Goal: Find contact information: Find contact information

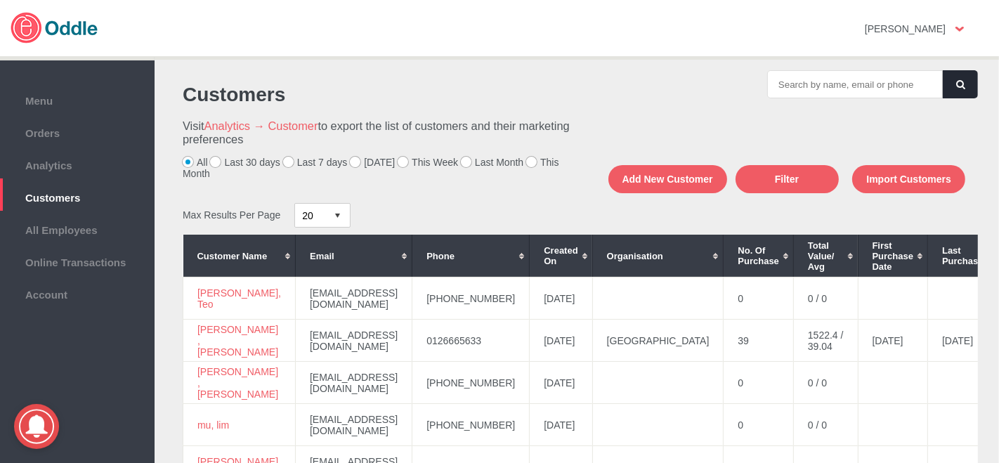
click at [356, 159] on label "[DATE]" at bounding box center [372, 162] width 45 height 11
click at [0, 0] on input "[DATE]" at bounding box center [0, 0] width 0 height 0
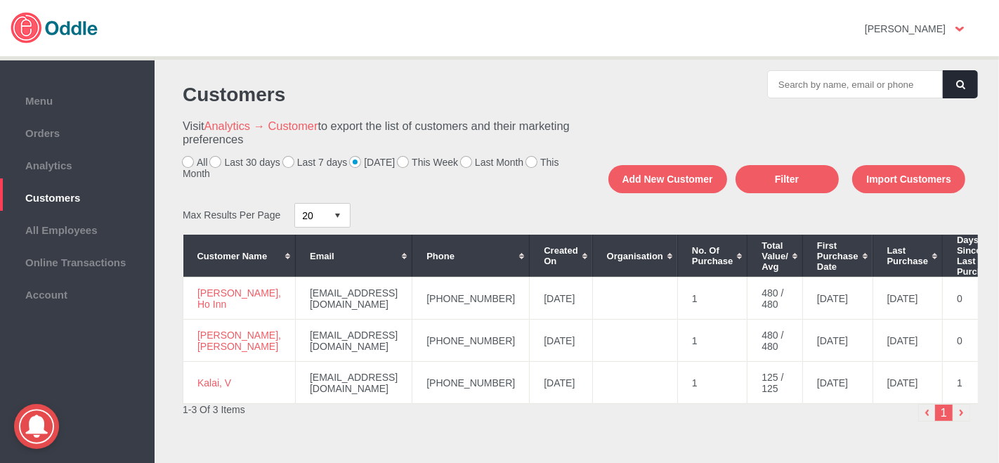
click at [440, 310] on td "[PHONE_NUMBER]" at bounding box center [470, 298] width 117 height 42
drag, startPoint x: 494, startPoint y: 301, endPoint x: 418, endPoint y: 307, distance: 76.8
click at [418, 307] on td "[PHONE_NUMBER]" at bounding box center [470, 298] width 117 height 42
copy td "[PHONE_NUMBER]"
drag, startPoint x: 220, startPoint y: 308, endPoint x: 204, endPoint y: 291, distance: 23.4
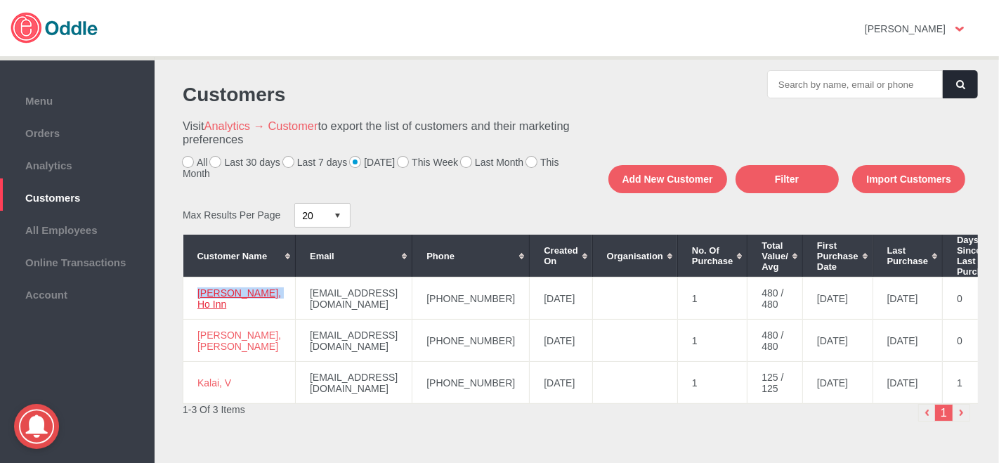
click at [199, 291] on td "[PERSON_NAME], Ho Inn" at bounding box center [239, 298] width 112 height 42
copy link "[PERSON_NAME], Ho Inn"
drag, startPoint x: 497, startPoint y: 344, endPoint x: 433, endPoint y: 339, distance: 64.8
click at [424, 344] on td "[PHONE_NUMBER]" at bounding box center [470, 341] width 117 height 42
copy td "[PHONE_NUMBER]"
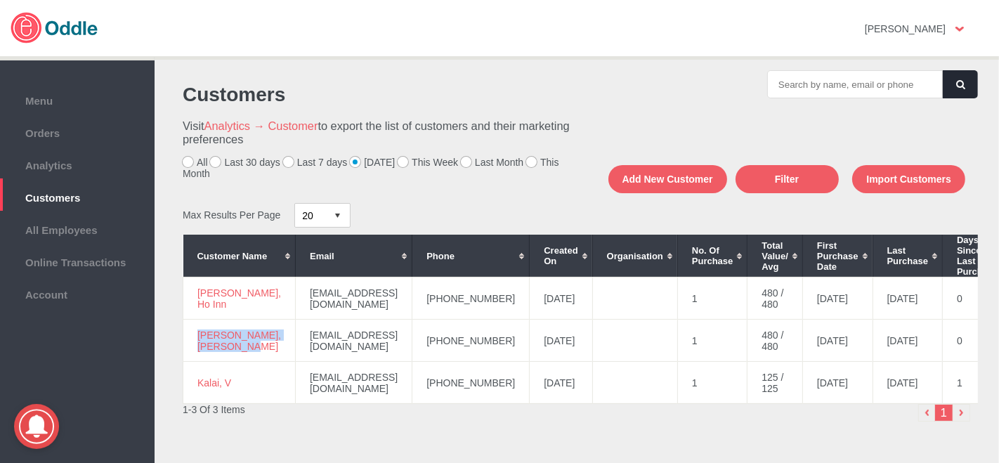
drag, startPoint x: 256, startPoint y: 352, endPoint x: 193, endPoint y: 330, distance: 66.9
click at [192, 331] on td "[PERSON_NAME], [PERSON_NAME]" at bounding box center [239, 341] width 112 height 42
copy link "[PERSON_NAME], [PERSON_NAME]"
drag, startPoint x: 499, startPoint y: 378, endPoint x: 419, endPoint y: 376, distance: 80.1
click at [419, 376] on td "[PHONE_NUMBER]" at bounding box center [470, 383] width 117 height 42
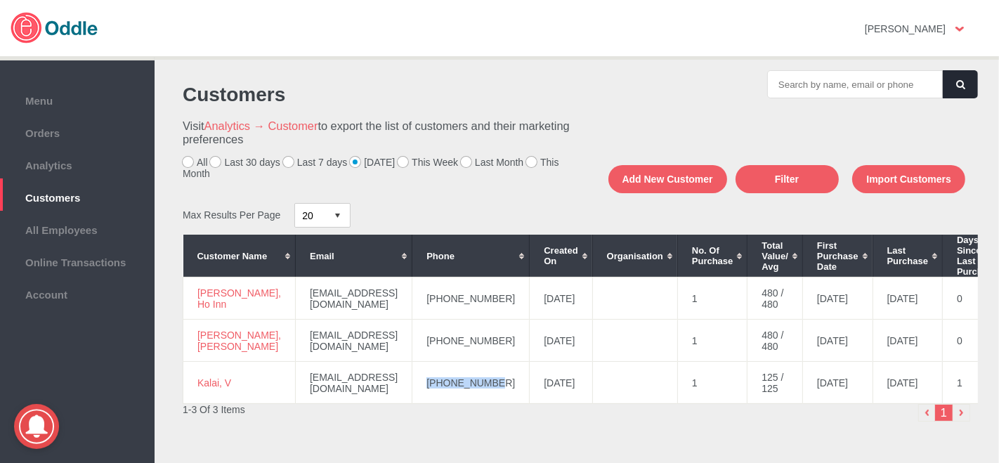
copy td "[PHONE_NUMBER]"
drag, startPoint x: 243, startPoint y: 384, endPoint x: 205, endPoint y: 384, distance: 37.9
click at [188, 382] on td "Kalai, V" at bounding box center [239, 383] width 112 height 42
copy link "Kalai, V"
click at [290, 165] on label "Last 7 days" at bounding box center [315, 162] width 65 height 11
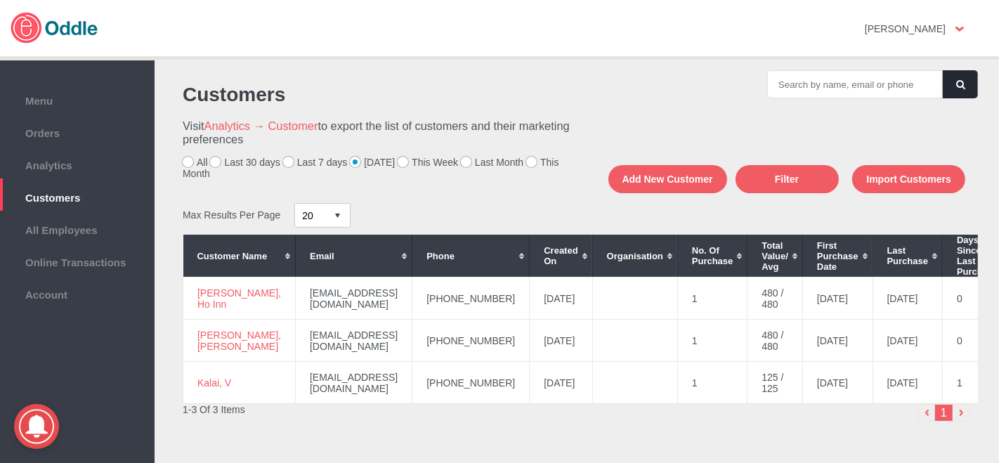
click at [0, 0] on input "Last 7 days" at bounding box center [0, 0] width 0 height 0
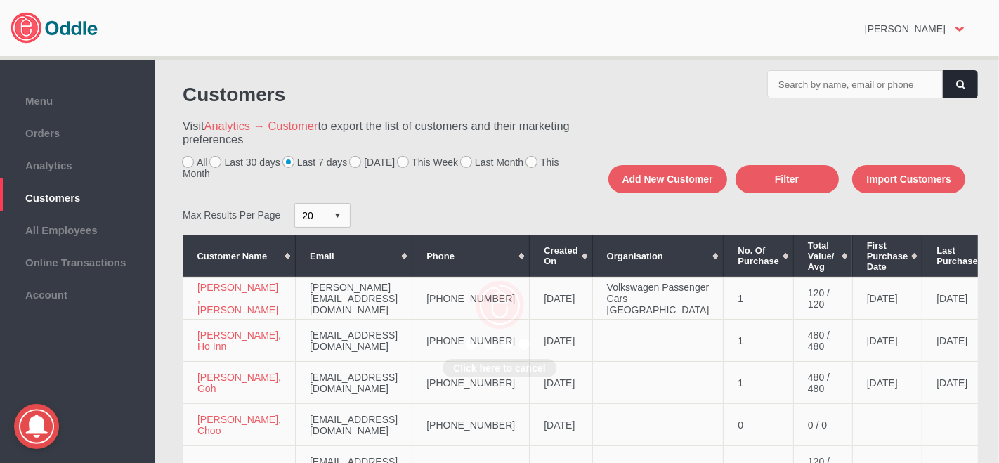
click at [288, 162] on div "Click here to cancel" at bounding box center [499, 231] width 999 height 463
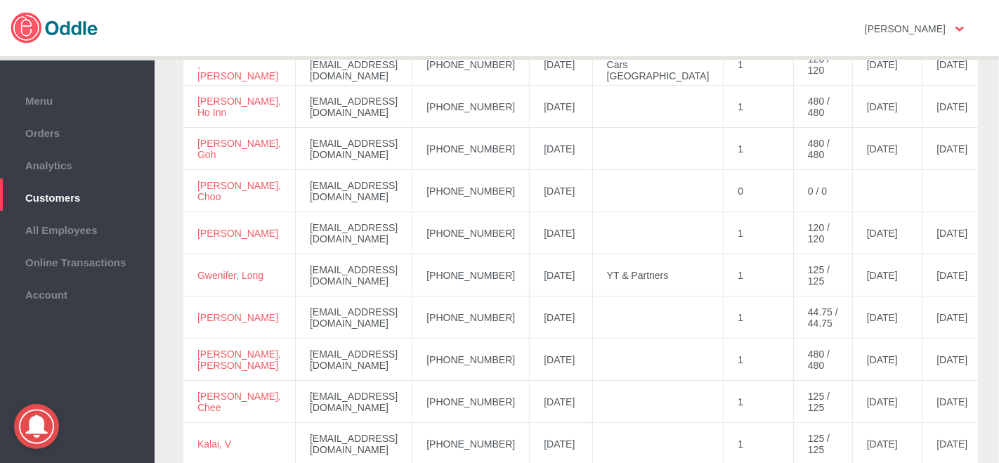
scroll to position [782, 0]
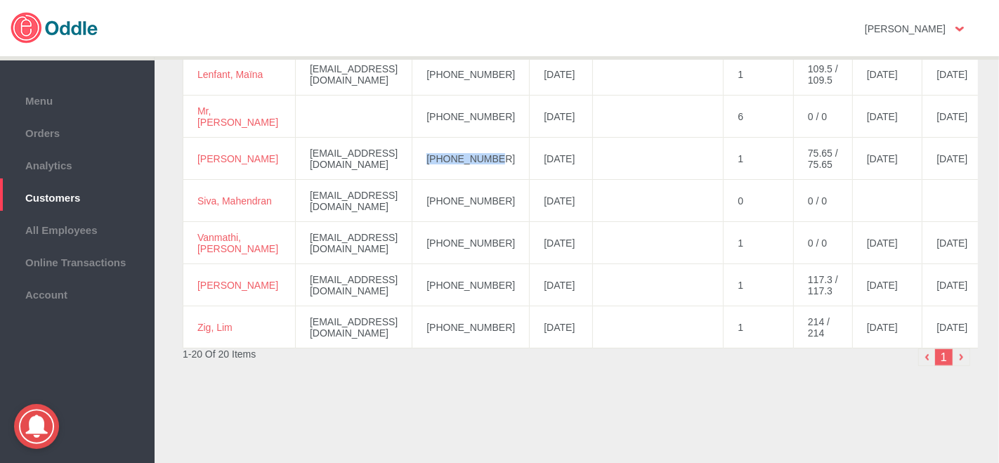
drag, startPoint x: 544, startPoint y: 148, endPoint x: 468, endPoint y: 155, distance: 75.5
click at [468, 155] on td "[PHONE_NUMBER]" at bounding box center [470, 159] width 117 height 42
copy td "[PHONE_NUMBER]"
drag, startPoint x: 239, startPoint y: 159, endPoint x: 201, endPoint y: 151, distance: 38.9
click at [197, 152] on td "[PERSON_NAME]" at bounding box center [239, 159] width 112 height 42
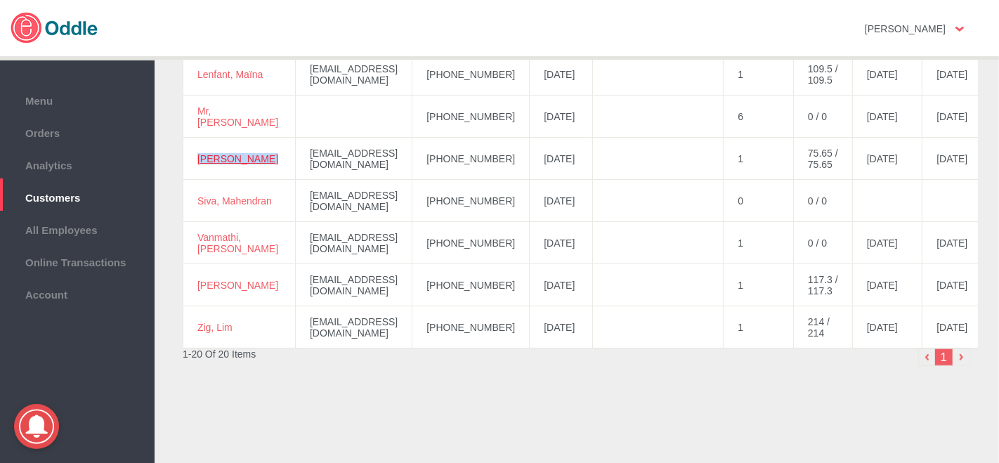
copy link "[PERSON_NAME]"
drag, startPoint x: 546, startPoint y: 323, endPoint x: 497, endPoint y: 322, distance: 48.5
click at [481, 321] on td "[PHONE_NUMBER]" at bounding box center [470, 327] width 117 height 42
click at [483, 336] on td "[PHONE_NUMBER]" at bounding box center [470, 327] width 117 height 42
drag, startPoint x: 471, startPoint y: 322, endPoint x: 540, endPoint y: 327, distance: 69.0
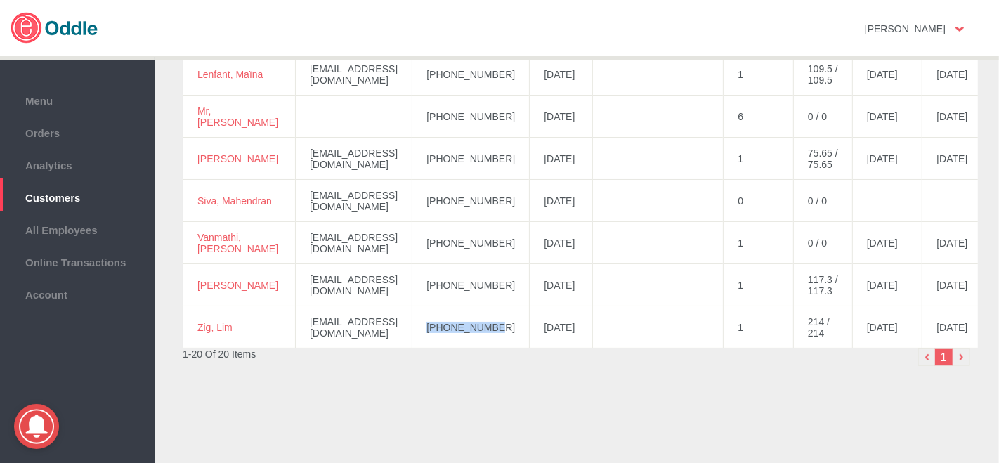
click at [530, 327] on td "[PHONE_NUMBER]" at bounding box center [470, 327] width 117 height 42
drag, startPoint x: 235, startPoint y: 322, endPoint x: 198, endPoint y: 324, distance: 37.3
click at [190, 324] on td "Zig, Lim" at bounding box center [239, 327] width 112 height 42
copy link "Zig, Lim"
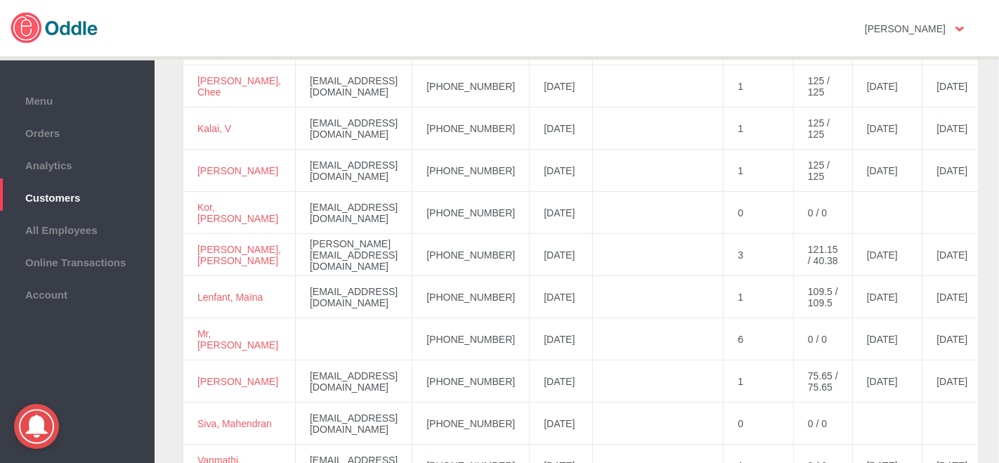
scroll to position [548, 0]
drag, startPoint x: 539, startPoint y: 306, endPoint x: 479, endPoint y: 305, distance: 59.7
click at [477, 306] on td "[PHONE_NUMBER]" at bounding box center [470, 298] width 117 height 42
copy td "[PHONE_NUMBER]"
drag, startPoint x: 228, startPoint y: 307, endPoint x: 186, endPoint y: 296, distance: 43.6
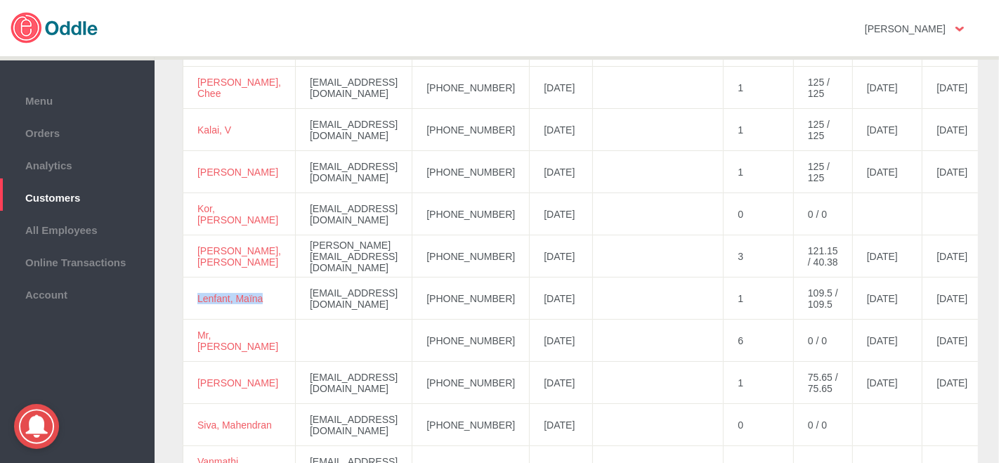
click at [186, 296] on td "Lenfant, Maïna" at bounding box center [239, 298] width 112 height 42
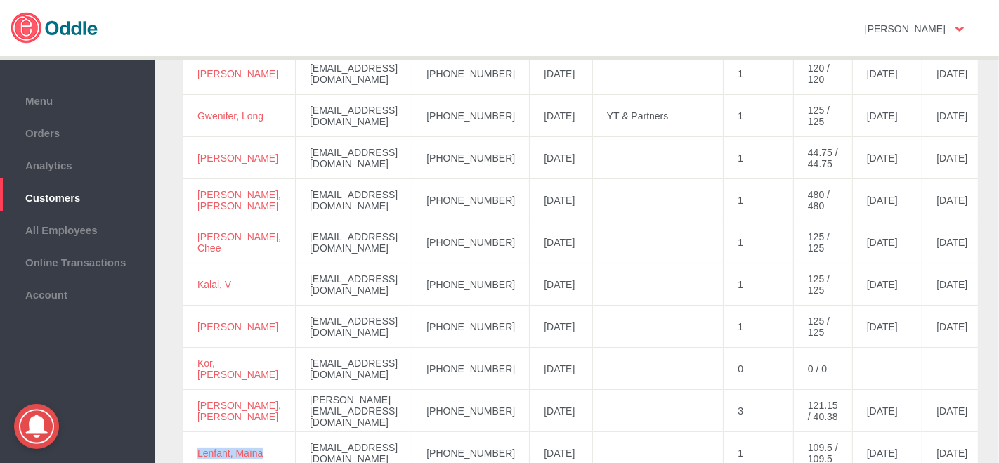
scroll to position [313, 0]
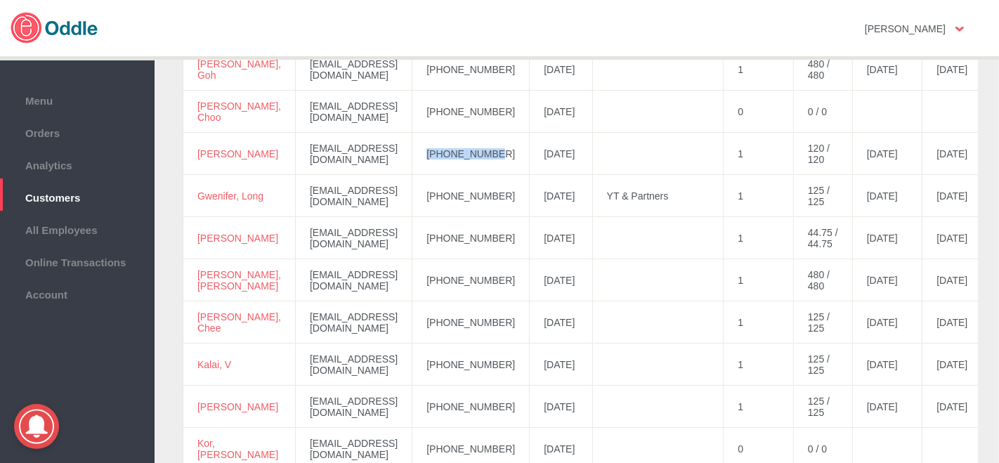
drag, startPoint x: 546, startPoint y: 159, endPoint x: 483, endPoint y: 157, distance: 63.2
click at [471, 162] on td "[PHONE_NUMBER]" at bounding box center [470, 154] width 117 height 42
drag, startPoint x: 232, startPoint y: 167, endPoint x: 195, endPoint y: 156, distance: 38.9
click at [195, 156] on td "[PERSON_NAME]" at bounding box center [239, 154] width 112 height 42
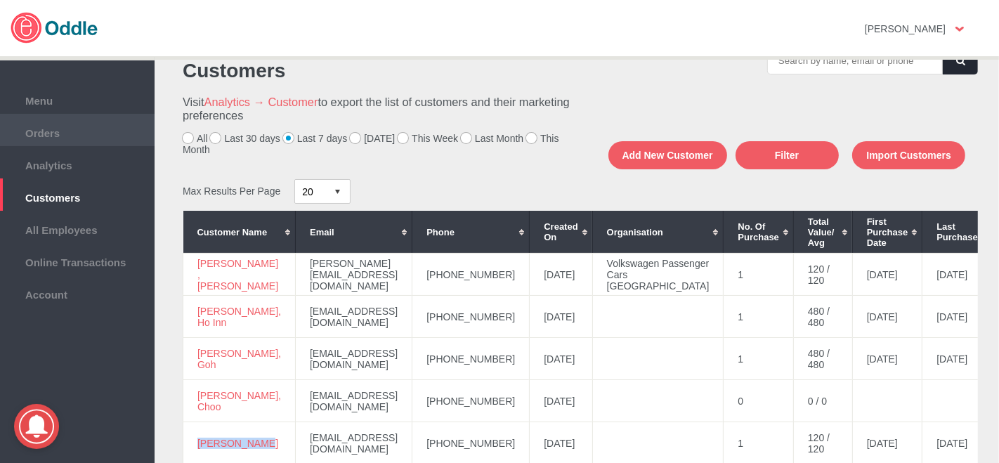
scroll to position [0, 0]
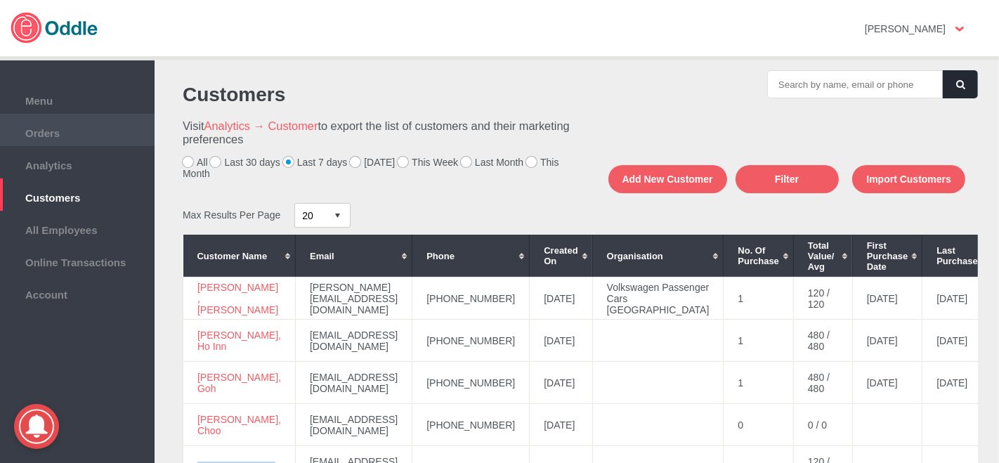
click at [96, 129] on span "Orders" at bounding box center [77, 131] width 140 height 15
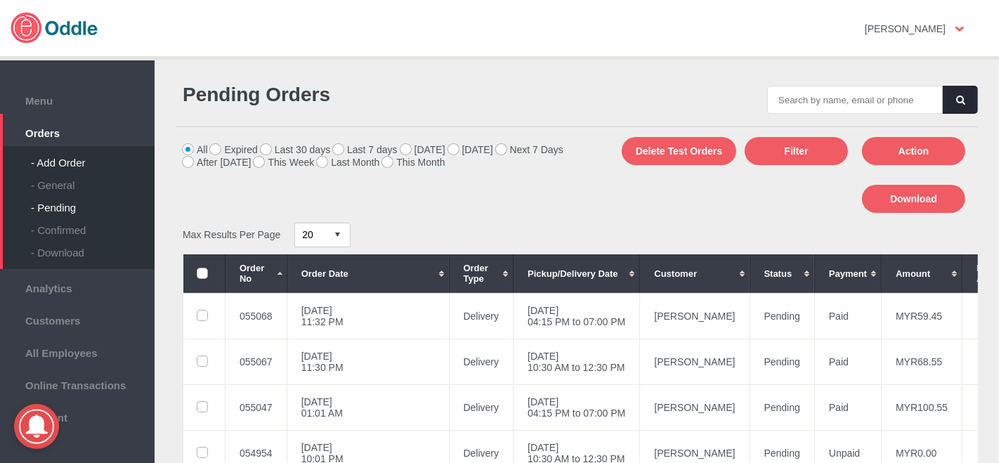
click at [70, 165] on div "- Add Order" at bounding box center [93, 157] width 124 height 22
